Goal: Transaction & Acquisition: Obtain resource

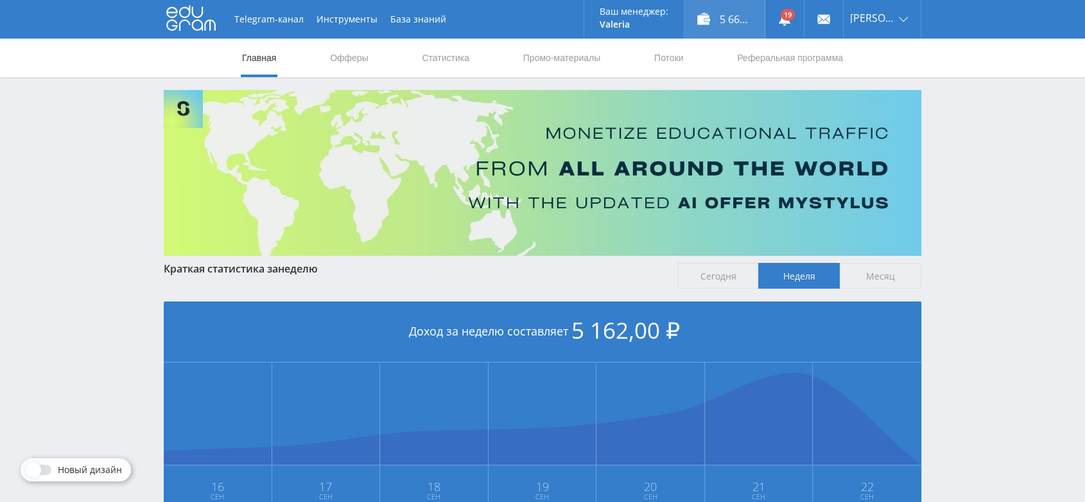
click at [749, 12] on div "5 662,00 ₽" at bounding box center [725, 19] width 80 height 39
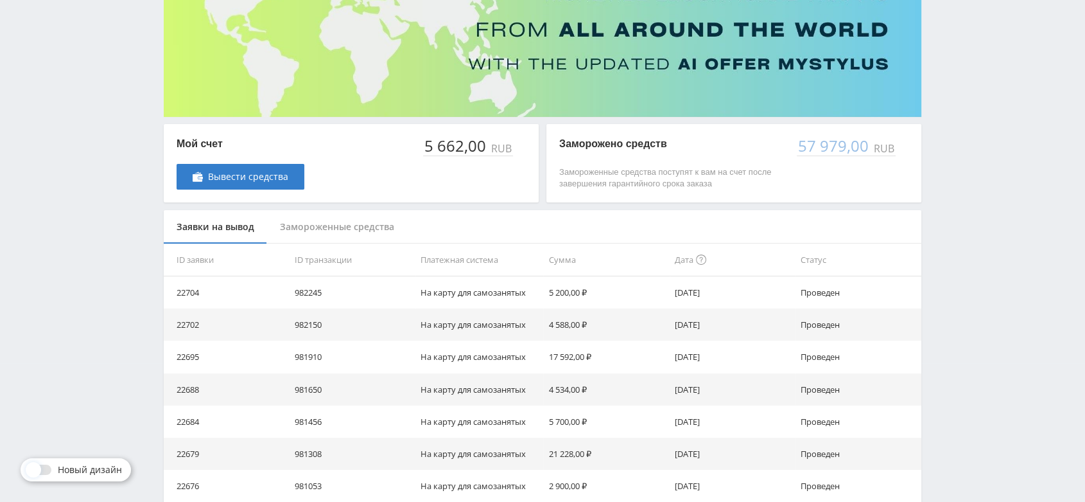
scroll to position [143, 0]
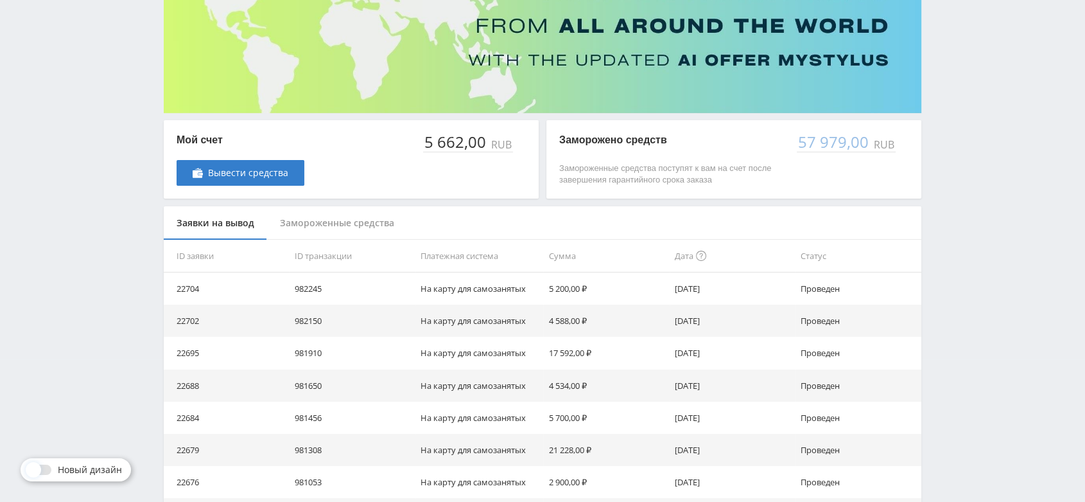
click at [349, 226] on div "Замороженные средства" at bounding box center [337, 223] width 140 height 34
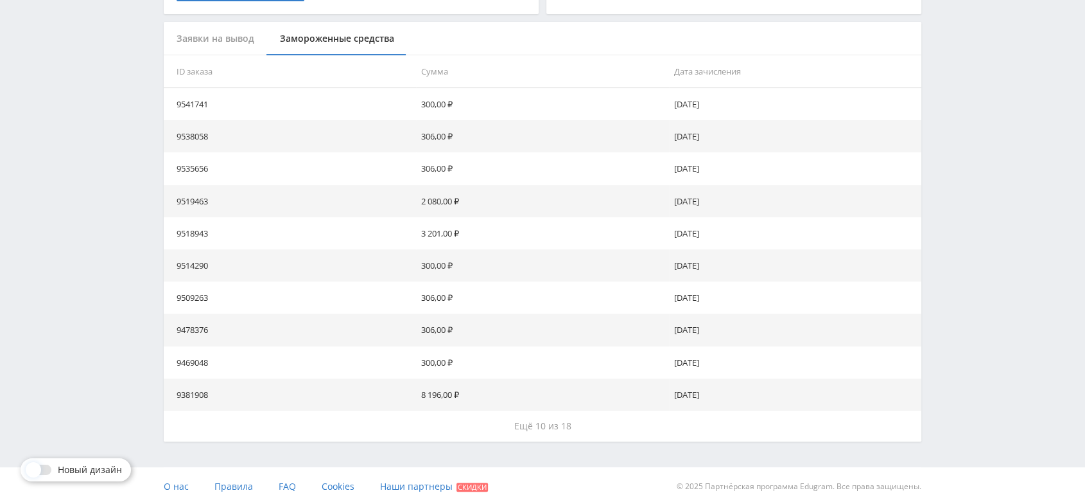
scroll to position [330, 0]
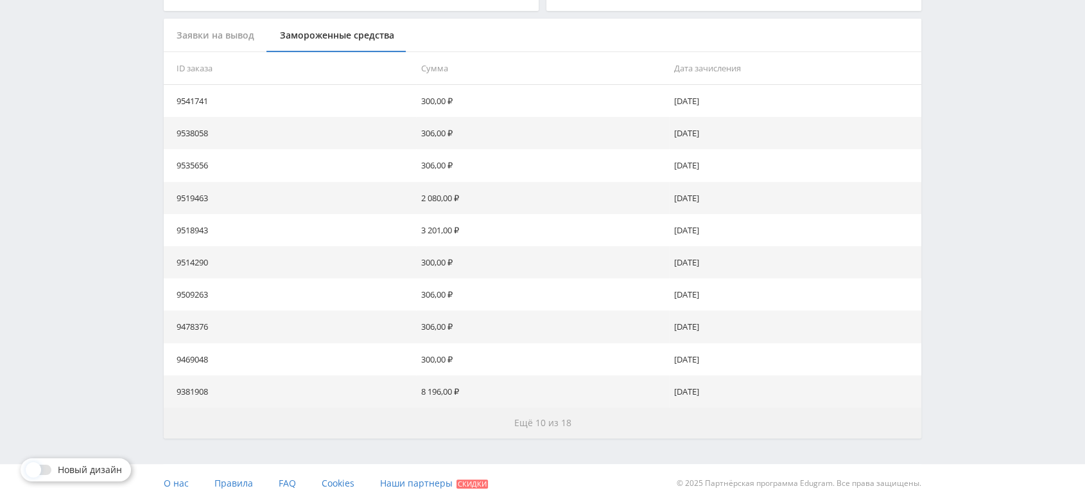
click at [546, 420] on span "Ещё 10 из 18" at bounding box center [542, 422] width 57 height 12
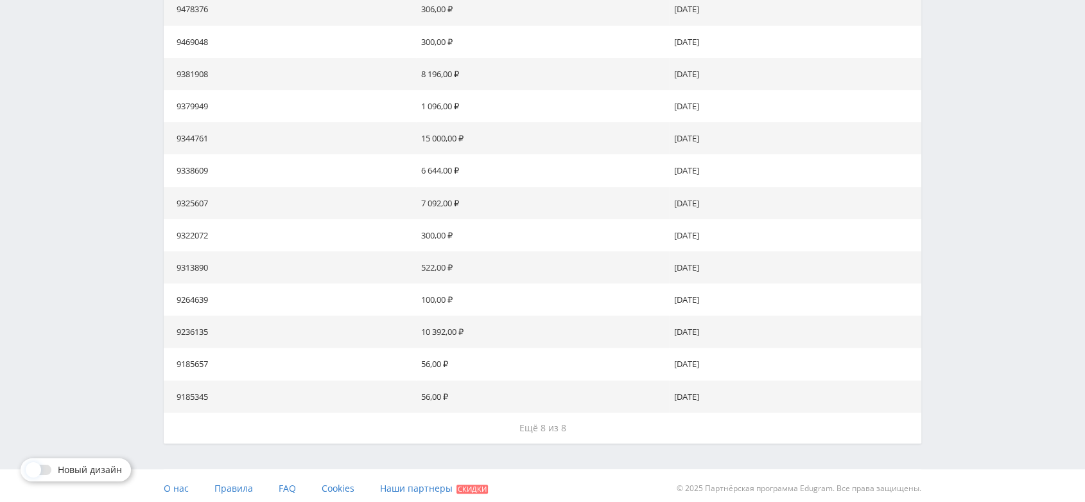
scroll to position [652, 0]
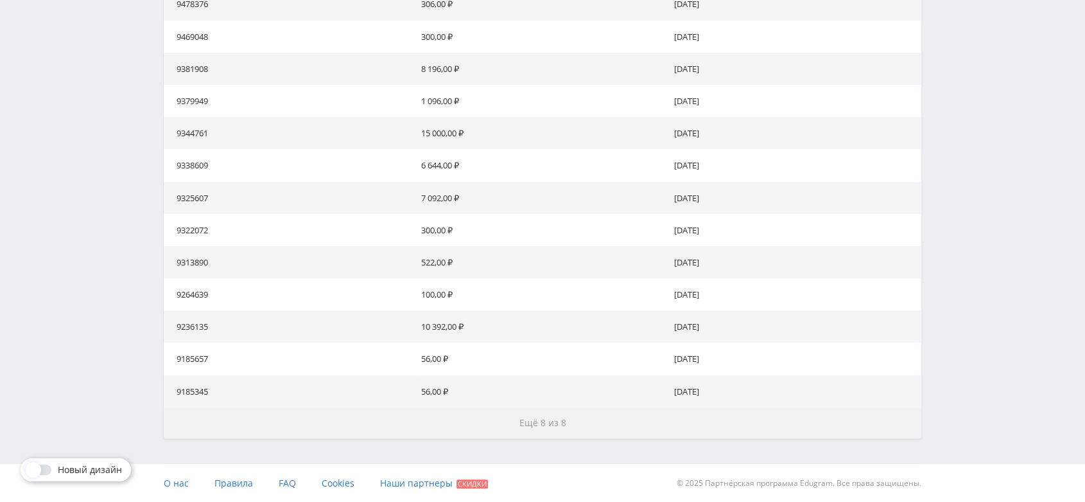
click at [549, 420] on span "Ещё 8 из 8" at bounding box center [542, 422] width 47 height 12
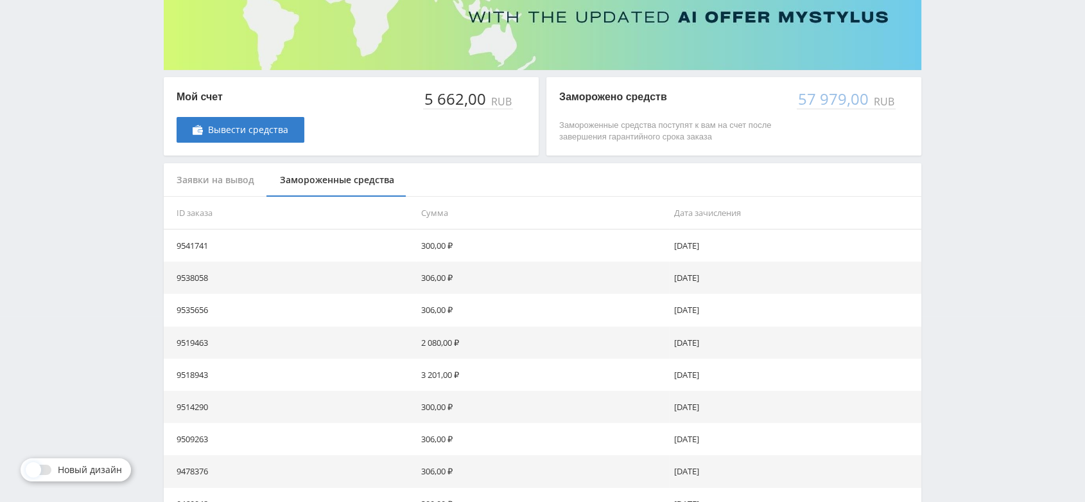
scroll to position [23, 0]
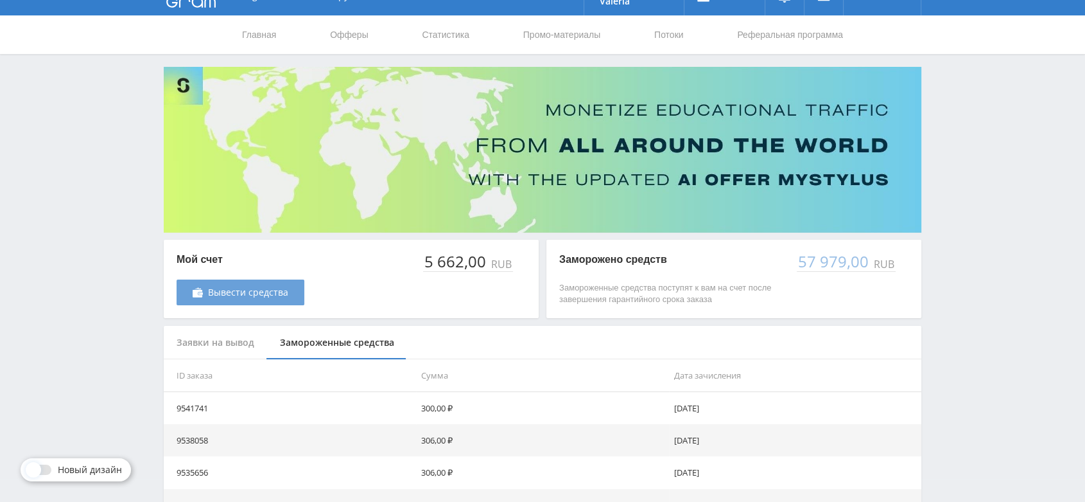
click at [269, 297] on span "Вывести средства" at bounding box center [248, 292] width 80 height 10
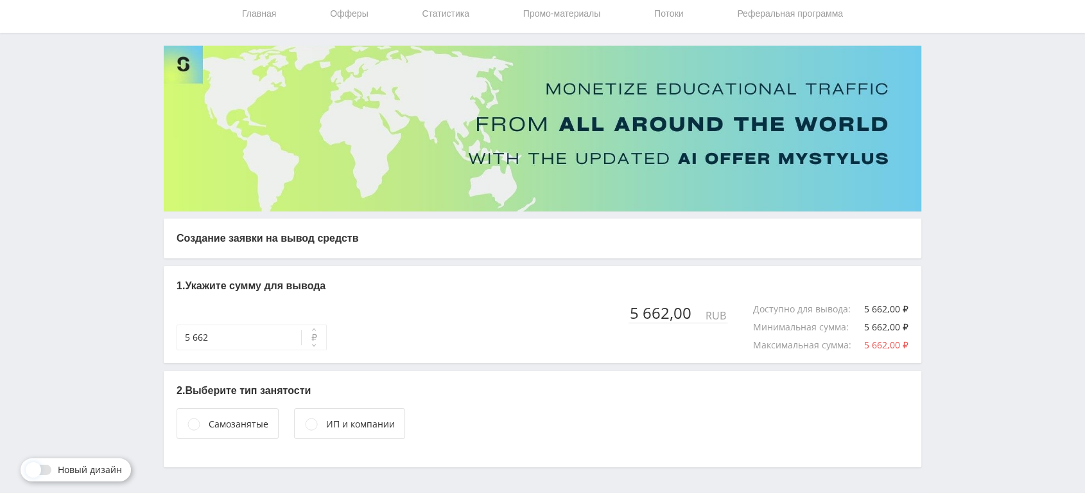
scroll to position [73, 0]
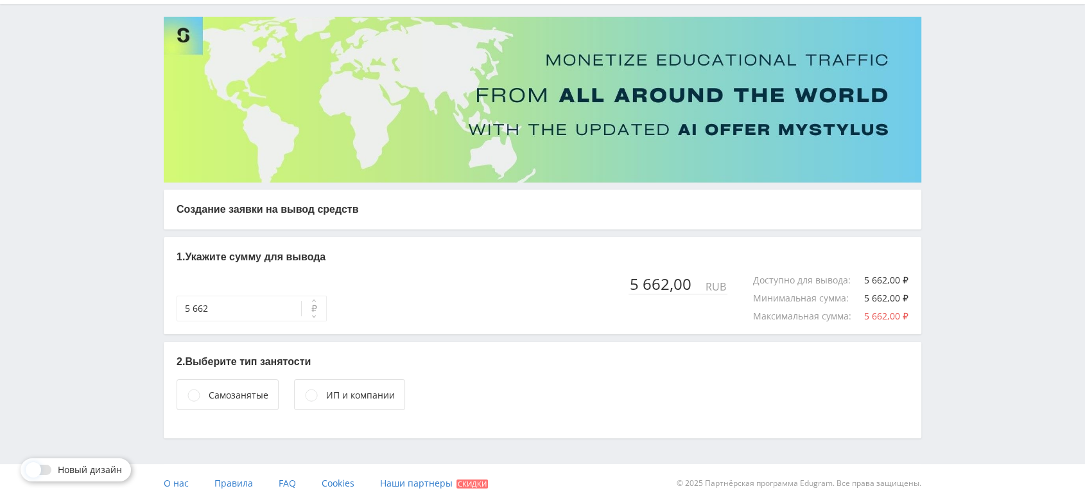
click at [263, 401] on div "Самозанятые" at bounding box center [239, 395] width 60 height 14
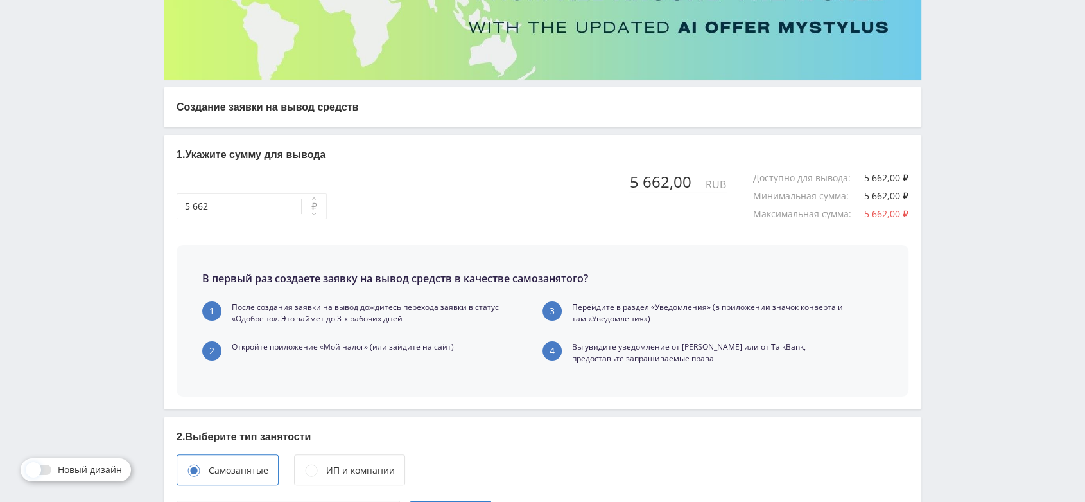
scroll to position [295, 0]
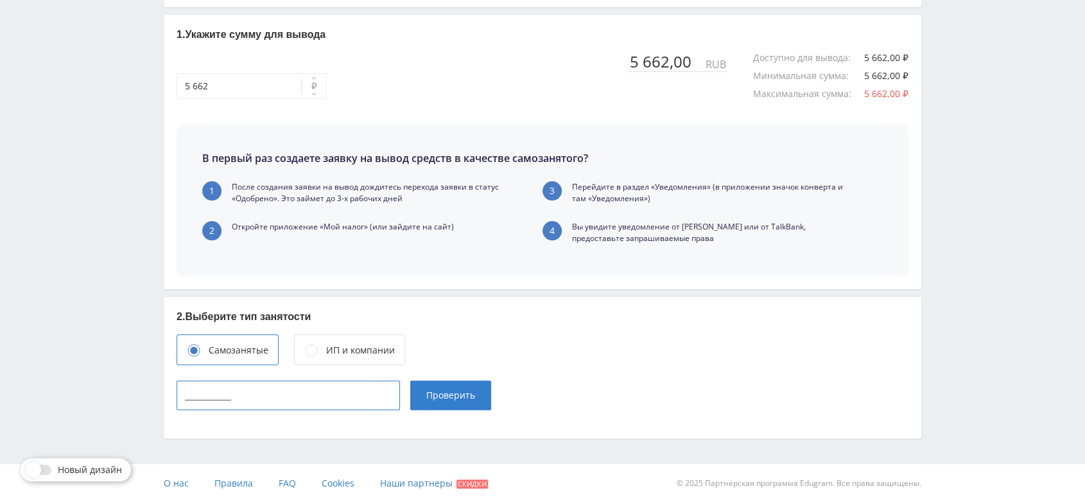
click at [346, 402] on input "____________" at bounding box center [288, 395] width 223 height 30
type input "165715342443"
click at [439, 394] on span "Проверить" at bounding box center [450, 395] width 49 height 10
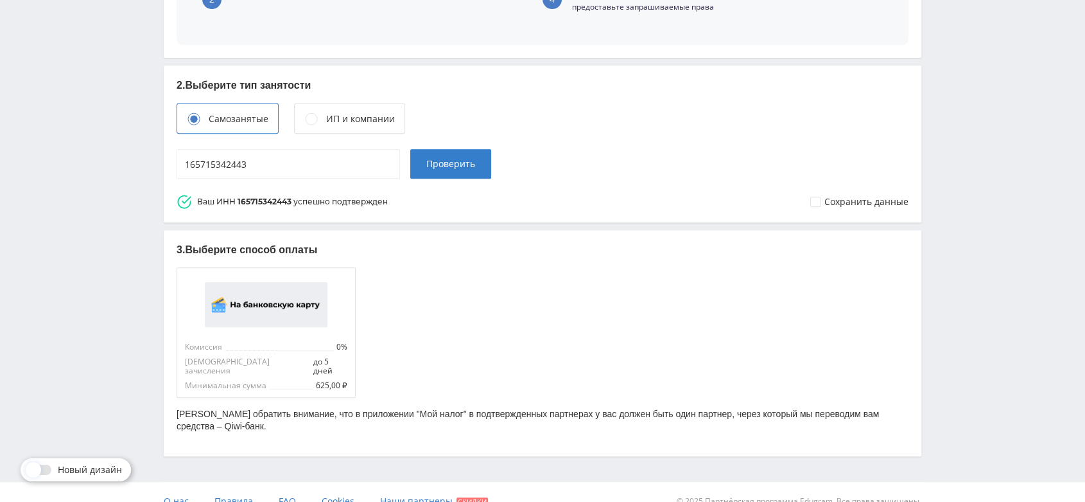
scroll to position [535, 0]
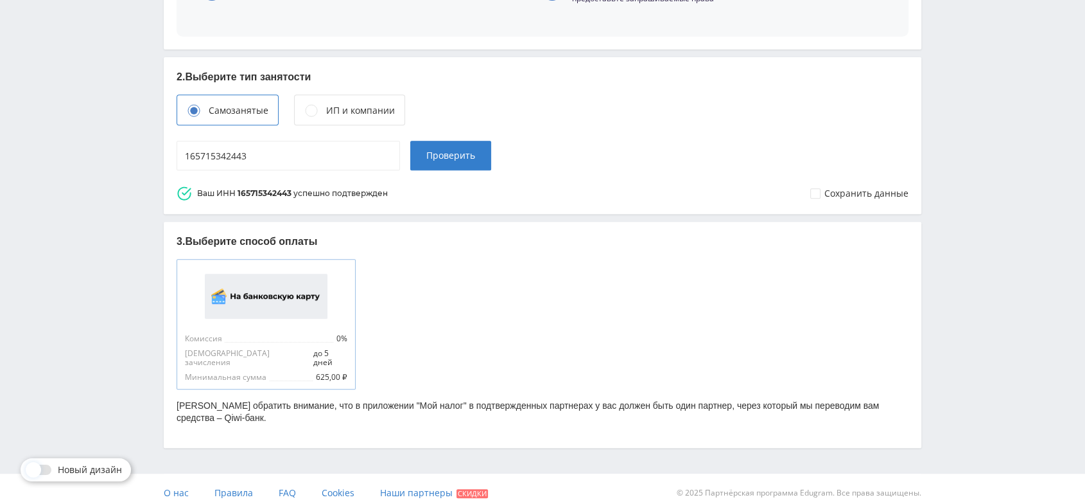
click at [283, 297] on div at bounding box center [266, 296] width 162 height 58
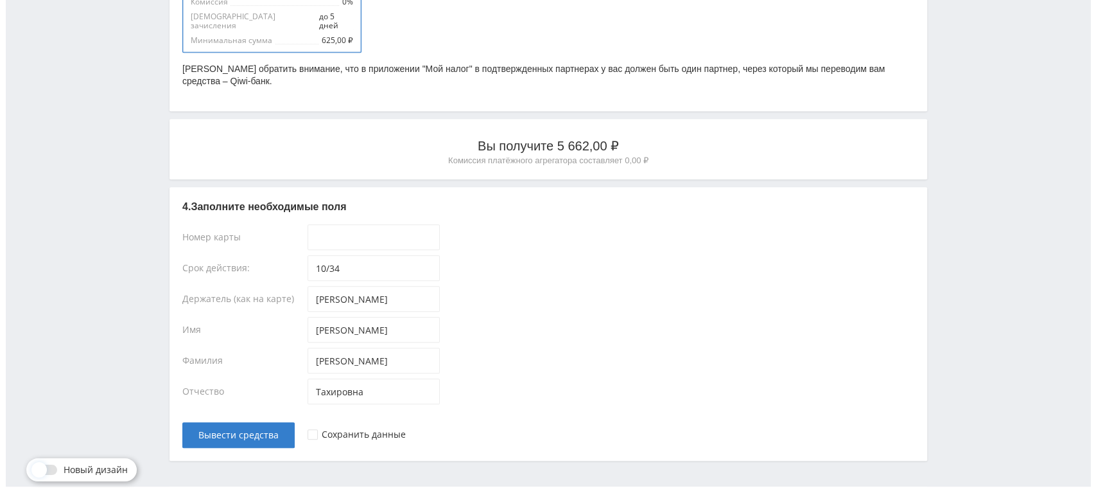
scroll to position [885, 0]
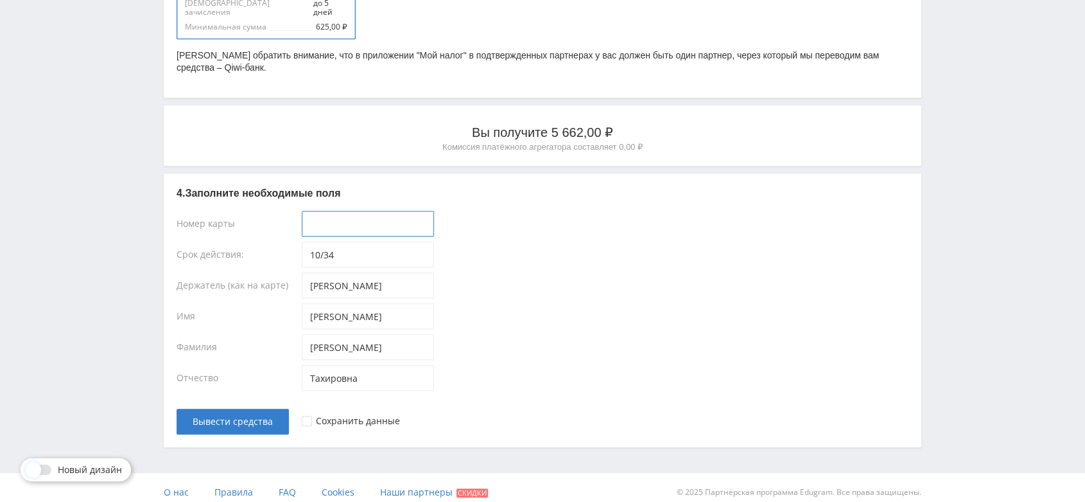
type input "____-____-____-____"
click at [364, 211] on input "____-____-____-____" at bounding box center [368, 224] width 132 height 26
paste input "2200-7013-9807-7336"
type input "2200-7013-9807-7336"
click at [308, 415] on div at bounding box center [307, 420] width 10 height 10
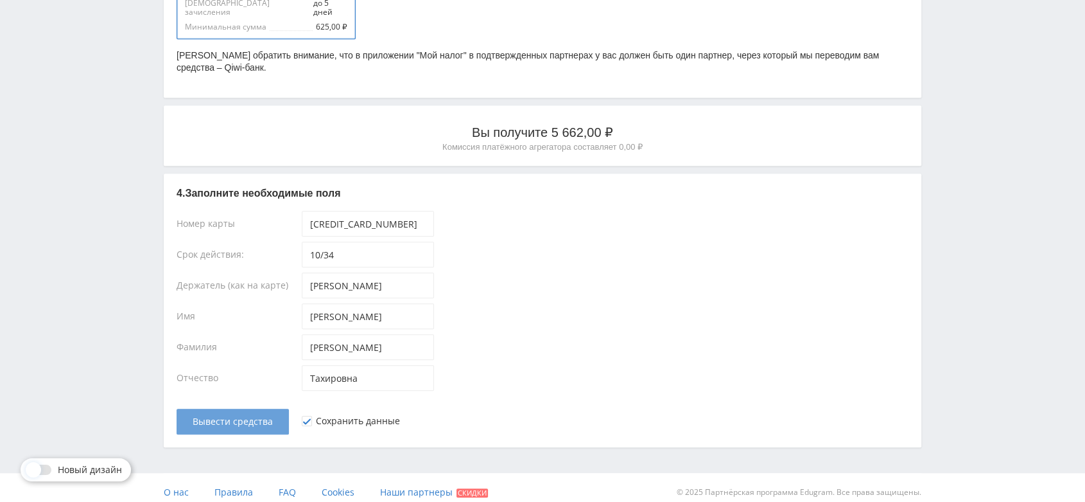
click at [243, 416] on span "Вывести средства" at bounding box center [233, 421] width 80 height 10
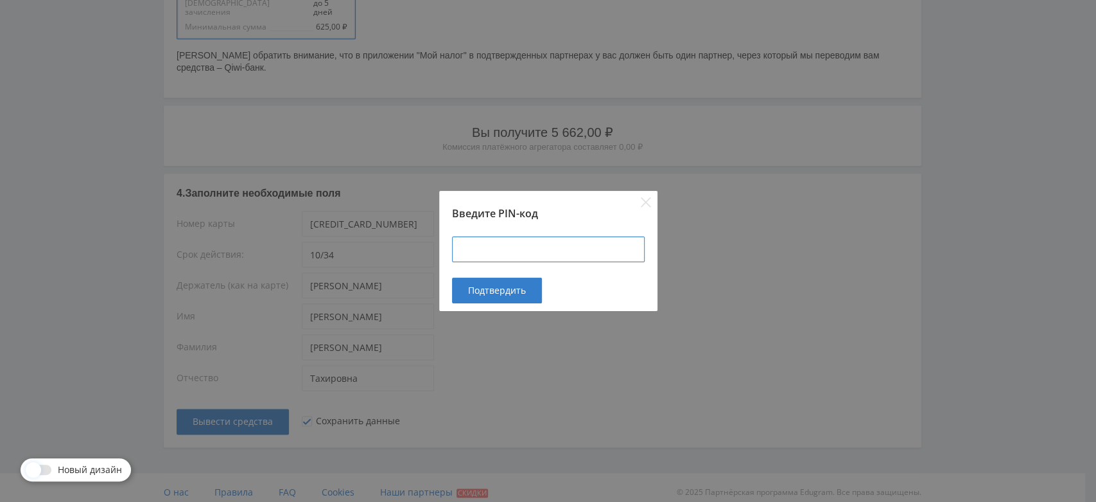
click at [528, 247] on input at bounding box center [548, 249] width 193 height 26
click at [521, 256] on input at bounding box center [548, 249] width 193 height 26
paste input "424900"
type input "424900"
click at [502, 291] on span "Подтвердить" at bounding box center [497, 290] width 58 height 10
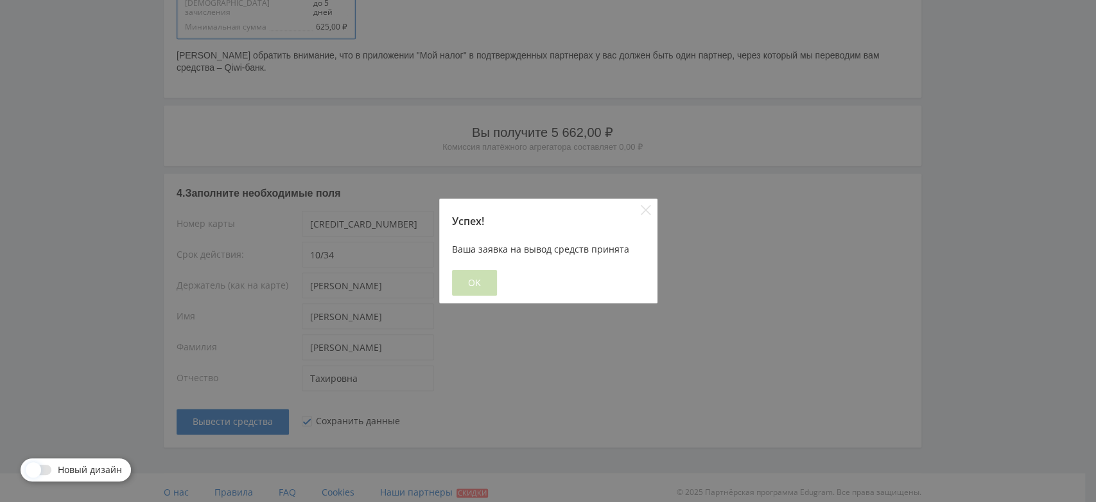
click at [485, 284] on button "OK" at bounding box center [474, 283] width 45 height 26
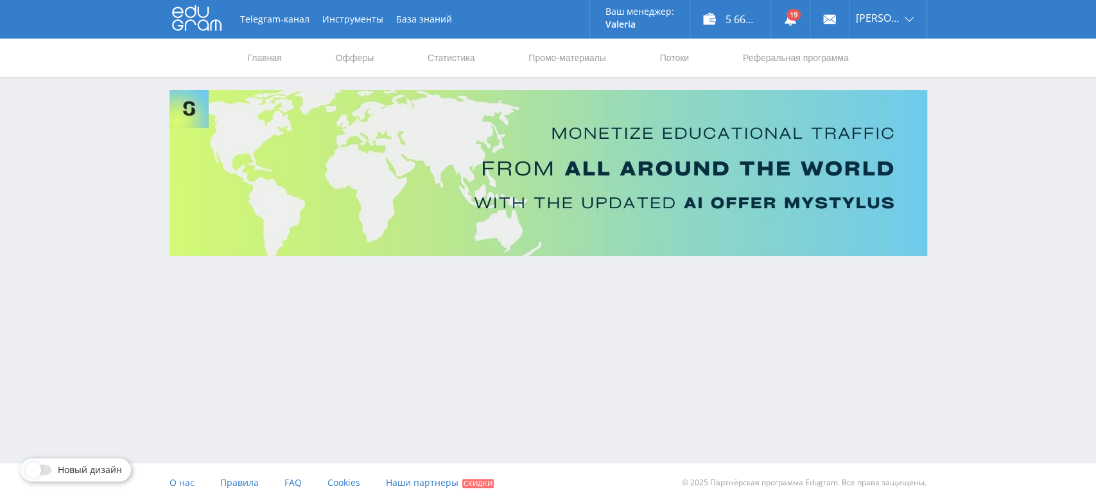
scroll to position [0, 0]
click at [750, 20] on div "5 662,00 ₽" at bounding box center [730, 19] width 80 height 39
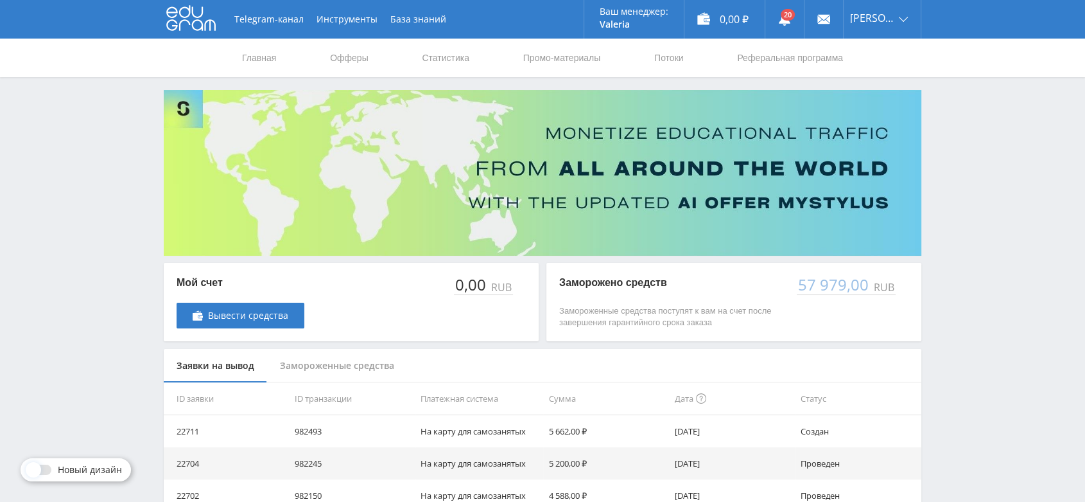
click at [1002, 105] on div "Telegram-канал Инструменты База знаний Ваш менеджер: Valeria Valeria Online @va…" at bounding box center [542, 416] width 1085 height 832
drag, startPoint x: 550, startPoint y: 430, endPoint x: 568, endPoint y: 435, distance: 19.5
click at [568, 435] on td "5 662,00 ₽" at bounding box center [606, 431] width 126 height 32
copy td "5 662"
click at [194, 24] on icon at bounding box center [190, 18] width 49 height 26
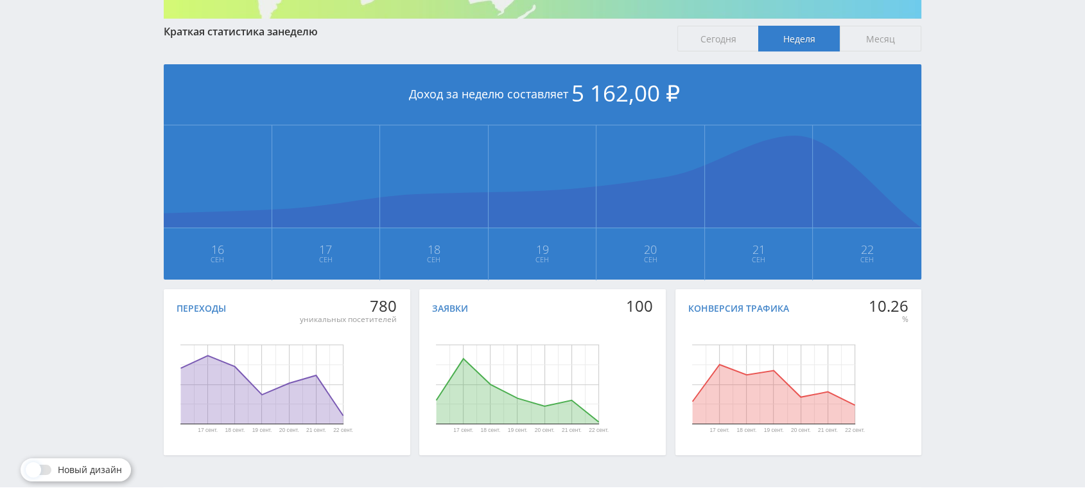
scroll to position [261, 0]
